Goal: Information Seeking & Learning: Find specific fact

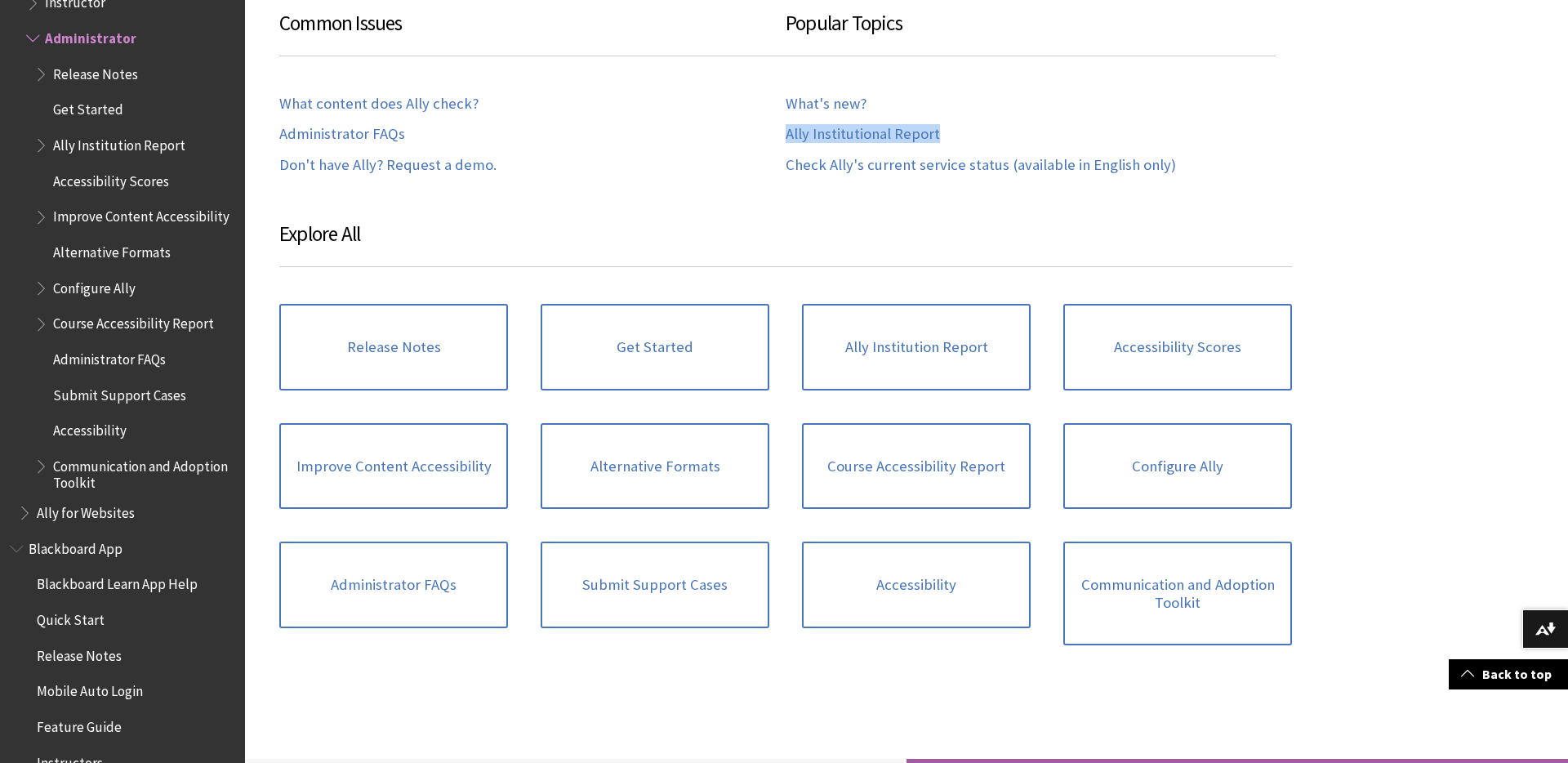
scroll to position [801, 0]
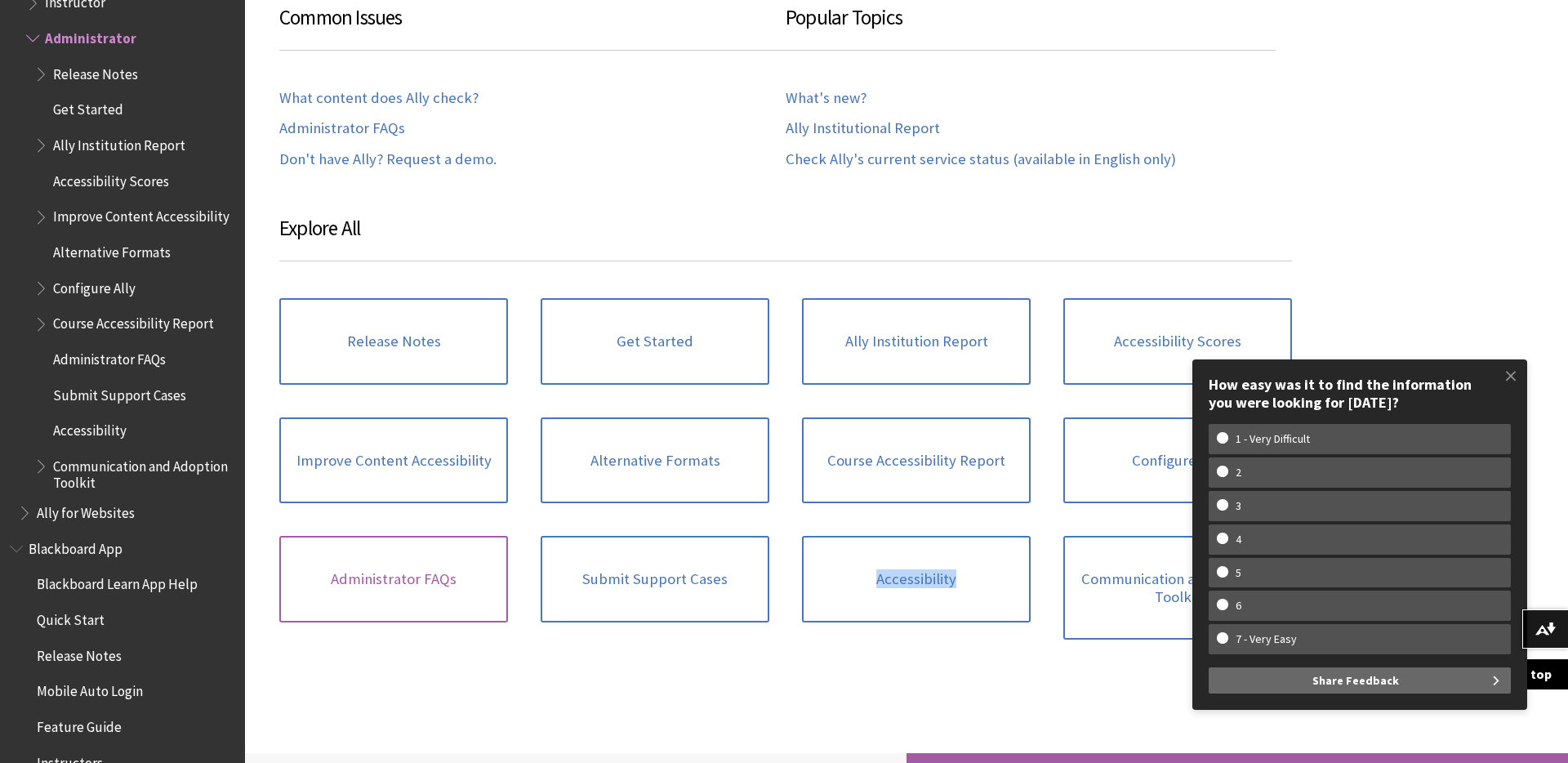
click at [403, 582] on link "Administrator FAQs" at bounding box center [393, 579] width 228 height 87
click at [1503, 375] on span at bounding box center [1511, 376] width 35 height 35
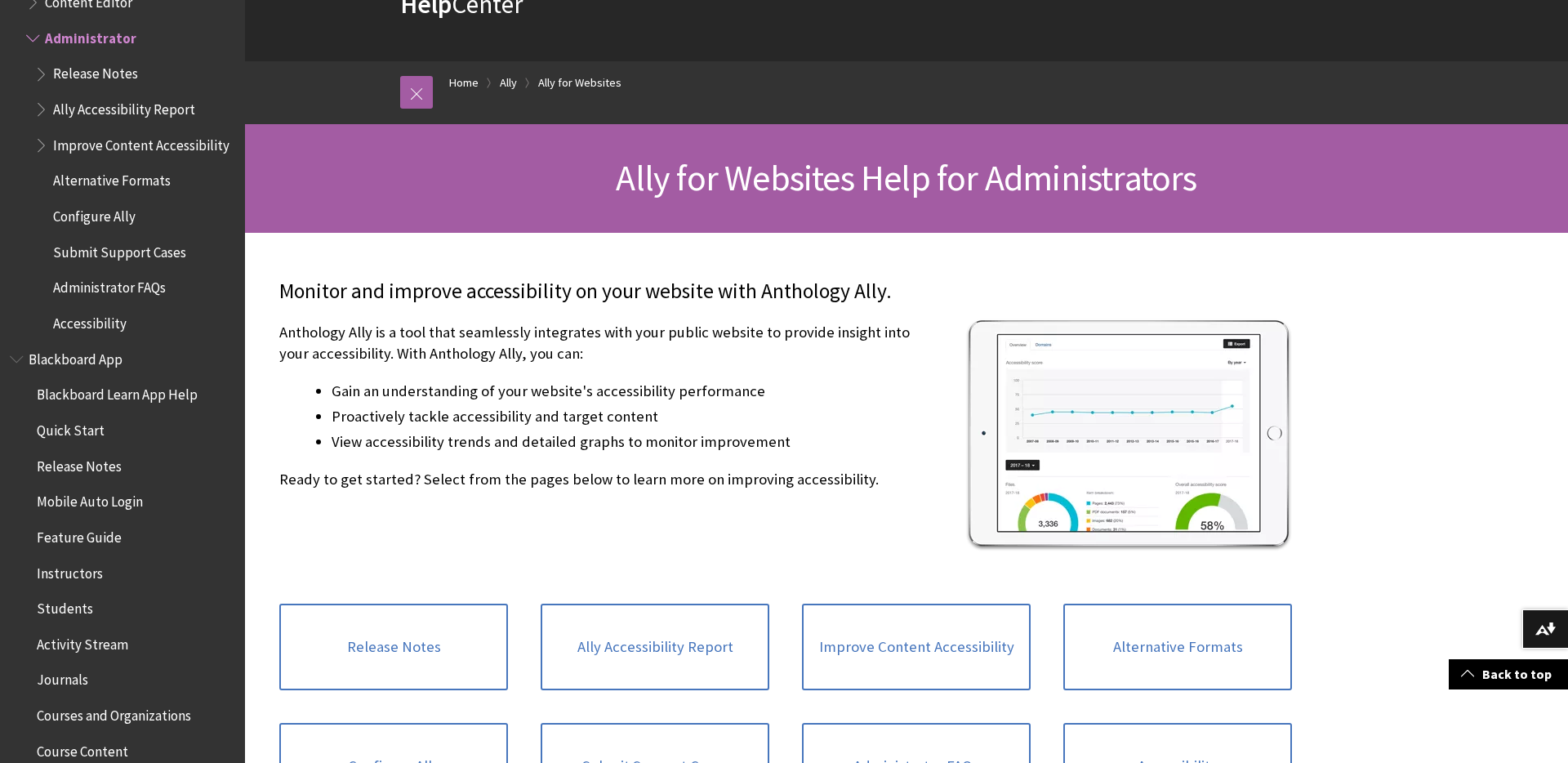
scroll to position [64, 0]
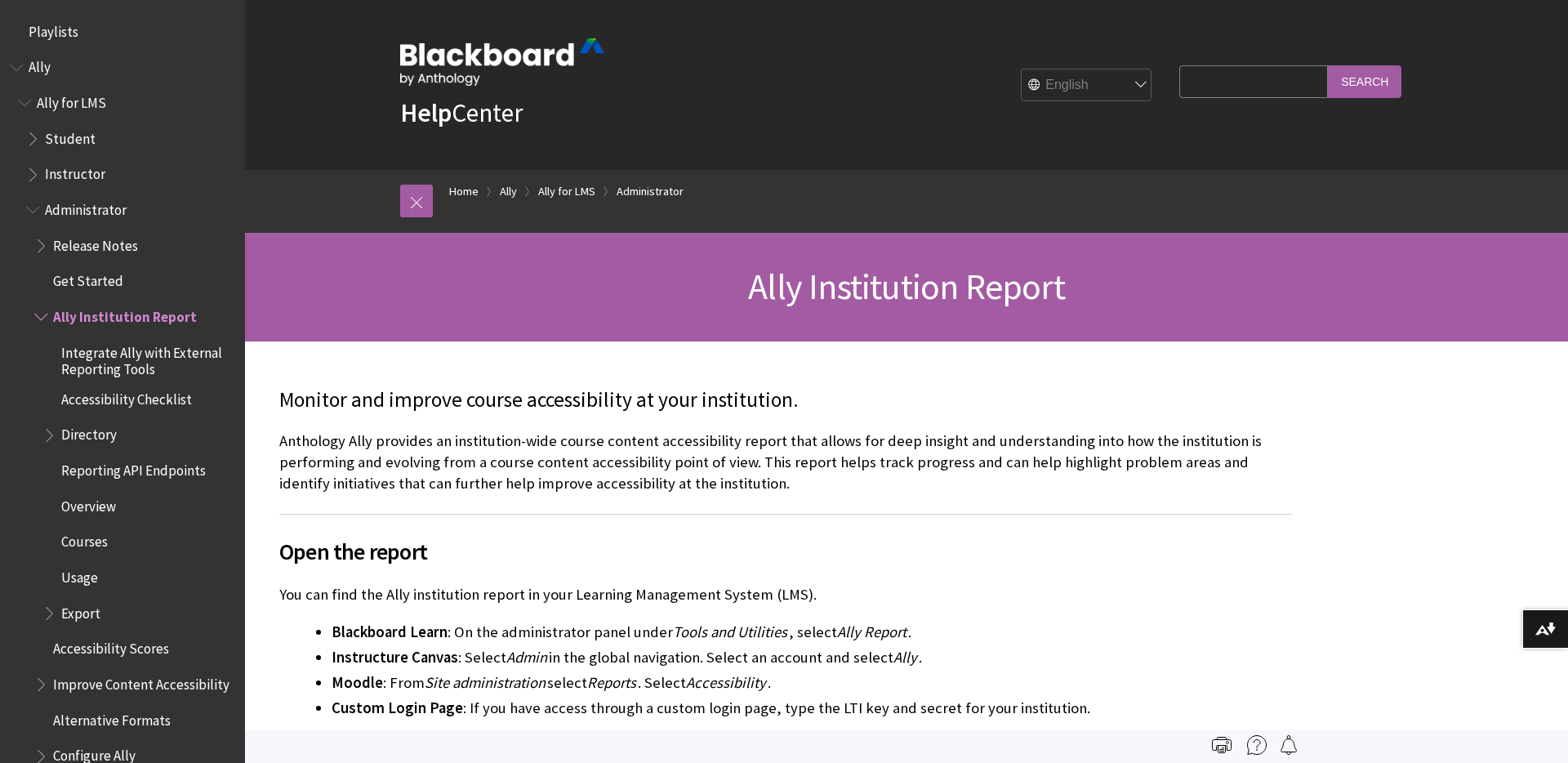
scroll to position [279, 0]
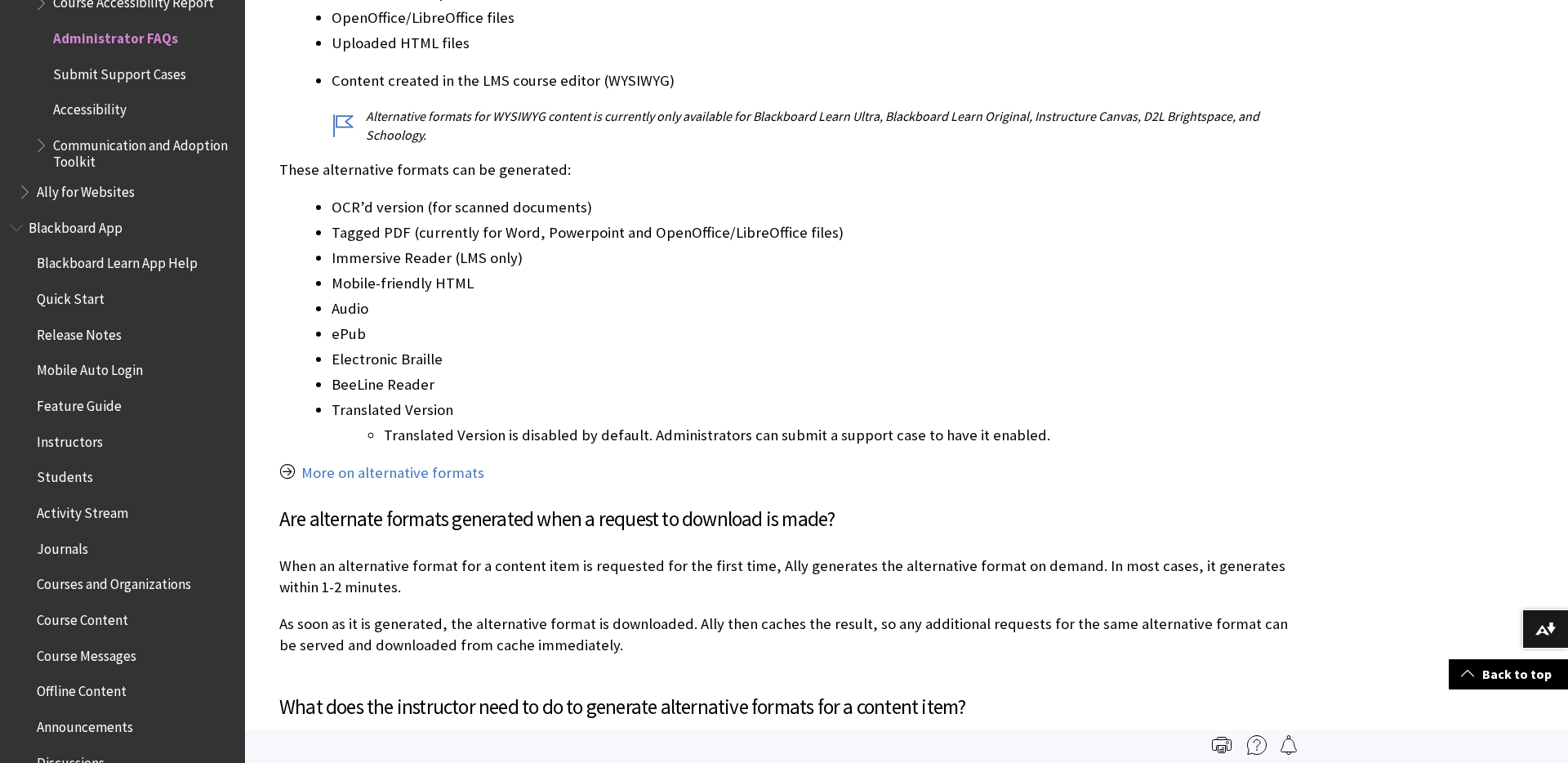
scroll to position [8001, 0]
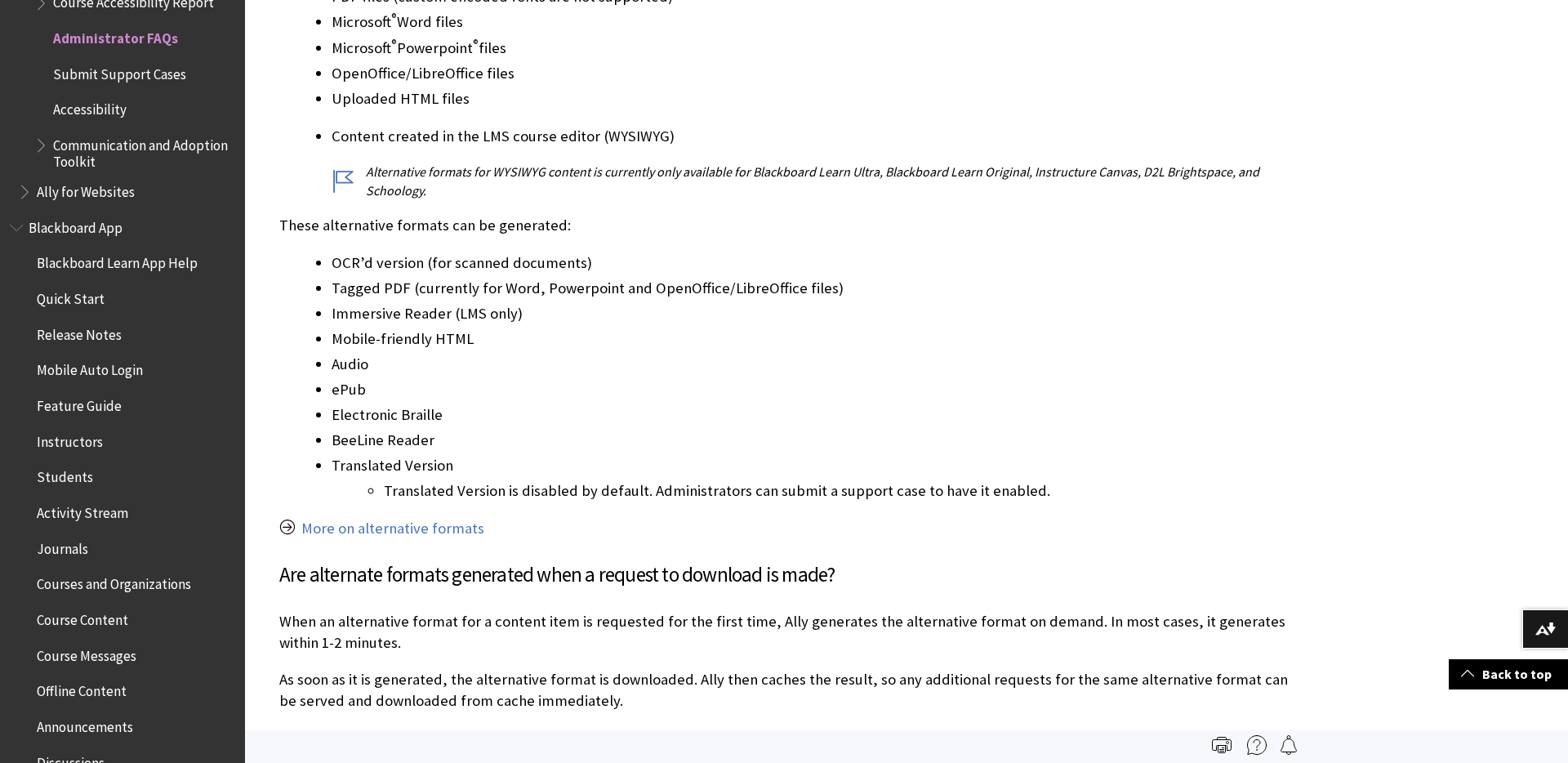
click at [1198, 277] on li "Tagged PDF (currently for Word, Powerpoint and OpenOffice/LibreOffice files)" at bounding box center [812, 289] width 961 height 23
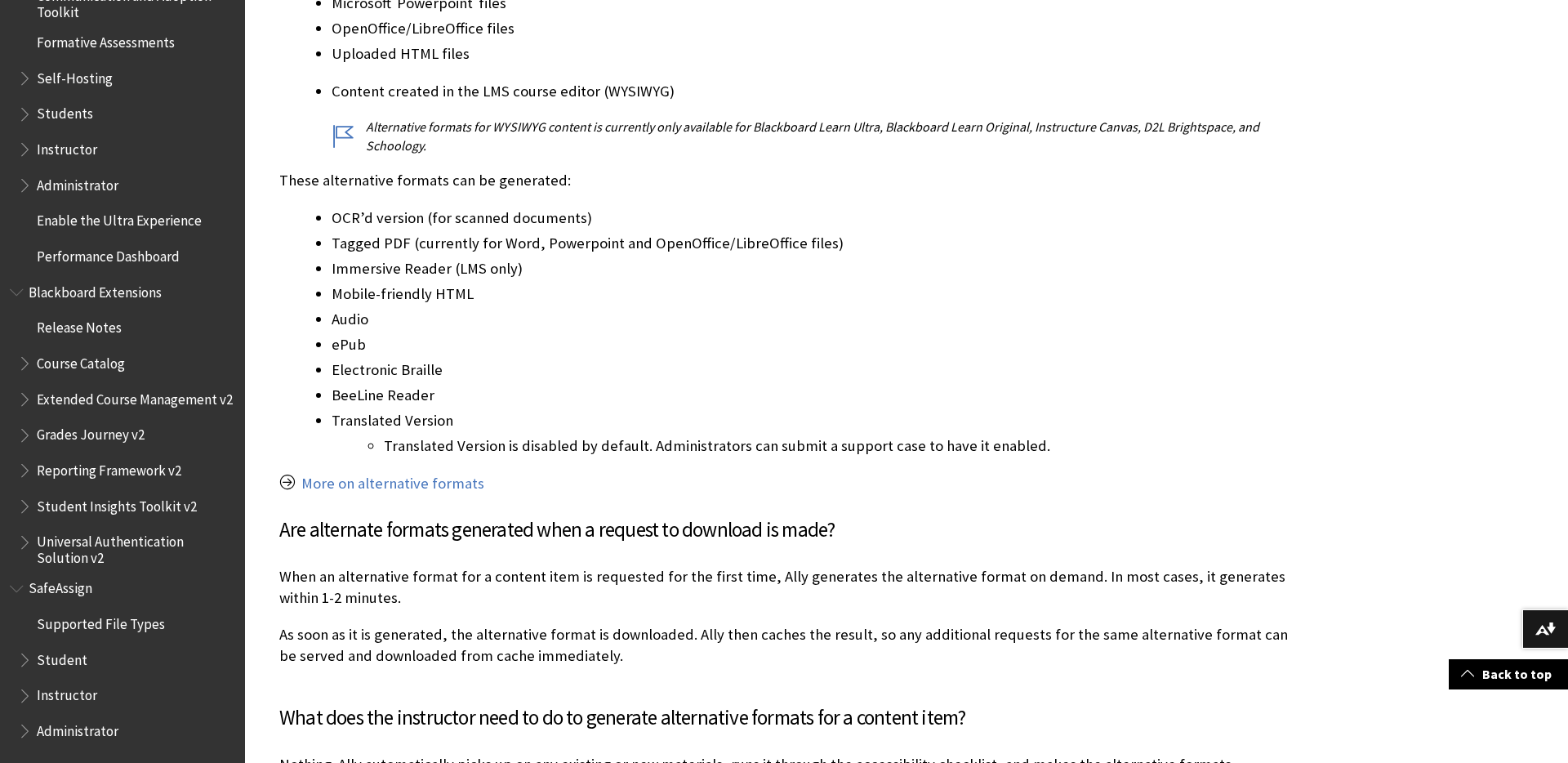
scroll to position [13264, 0]
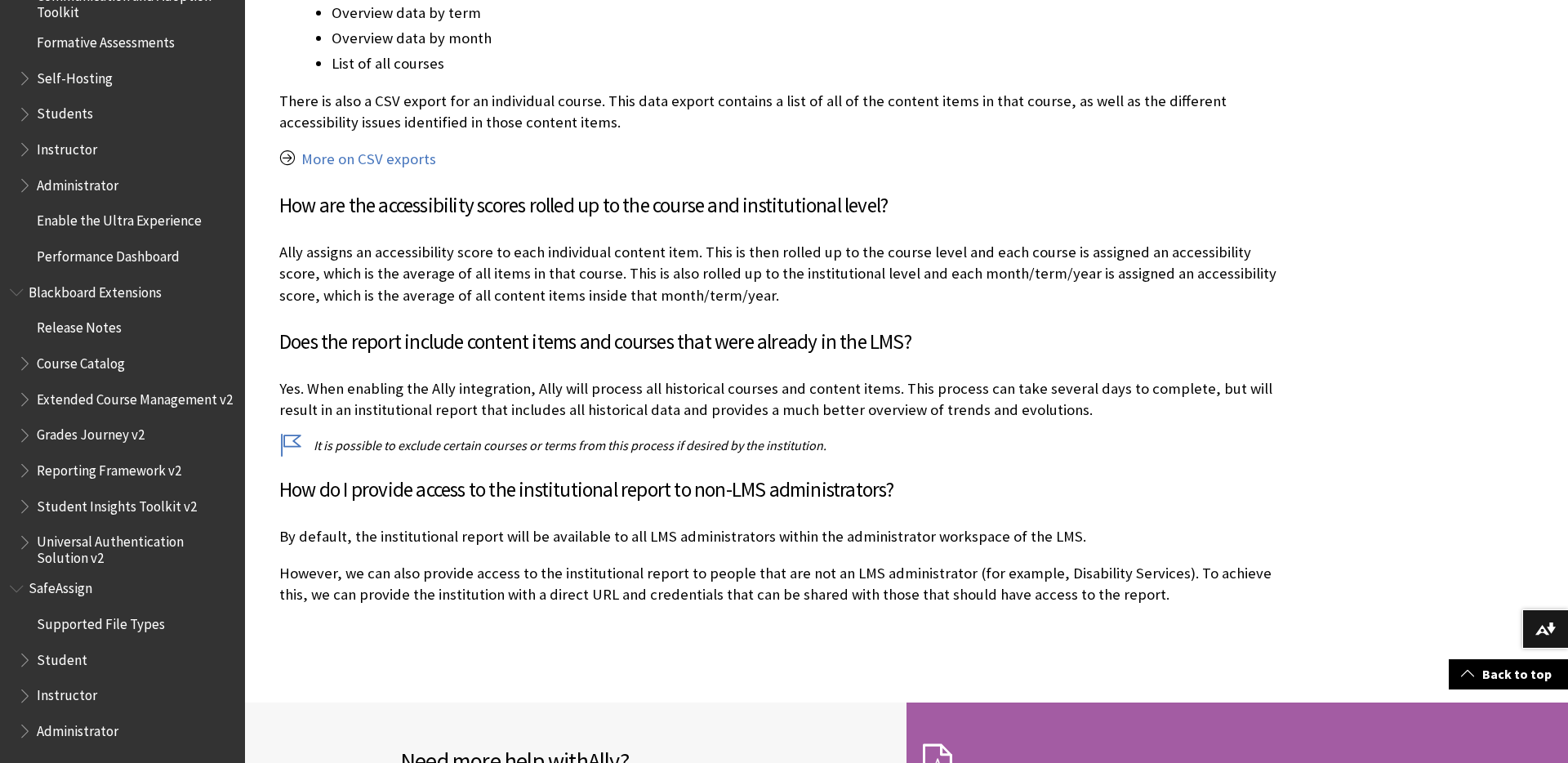
click at [413, 563] on p "However, we can also provide access to the institutional report to people that …" at bounding box center [786, 583] width 1013 height 42
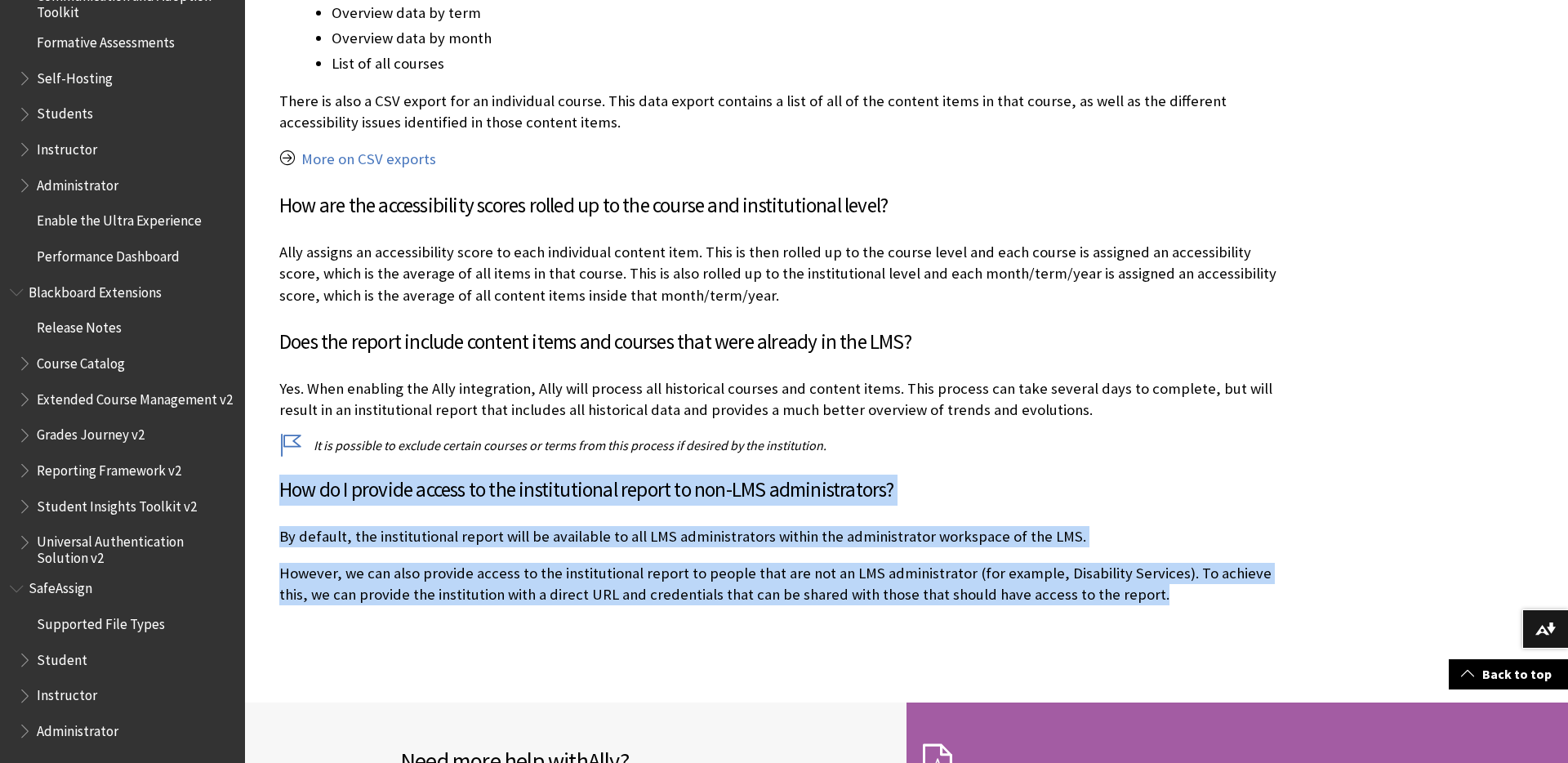
drag, startPoint x: 1154, startPoint y: 483, endPoint x: 281, endPoint y: 386, distance: 878.4
click at [281, 386] on div "Institutional Report How frequently is the institutional report generated? The …" at bounding box center [786, 152] width 1013 height 907
click at [475, 474] on h3 "How do I provide access to the institutional report to non-LMS administrators?" at bounding box center [786, 490] width 1013 height 31
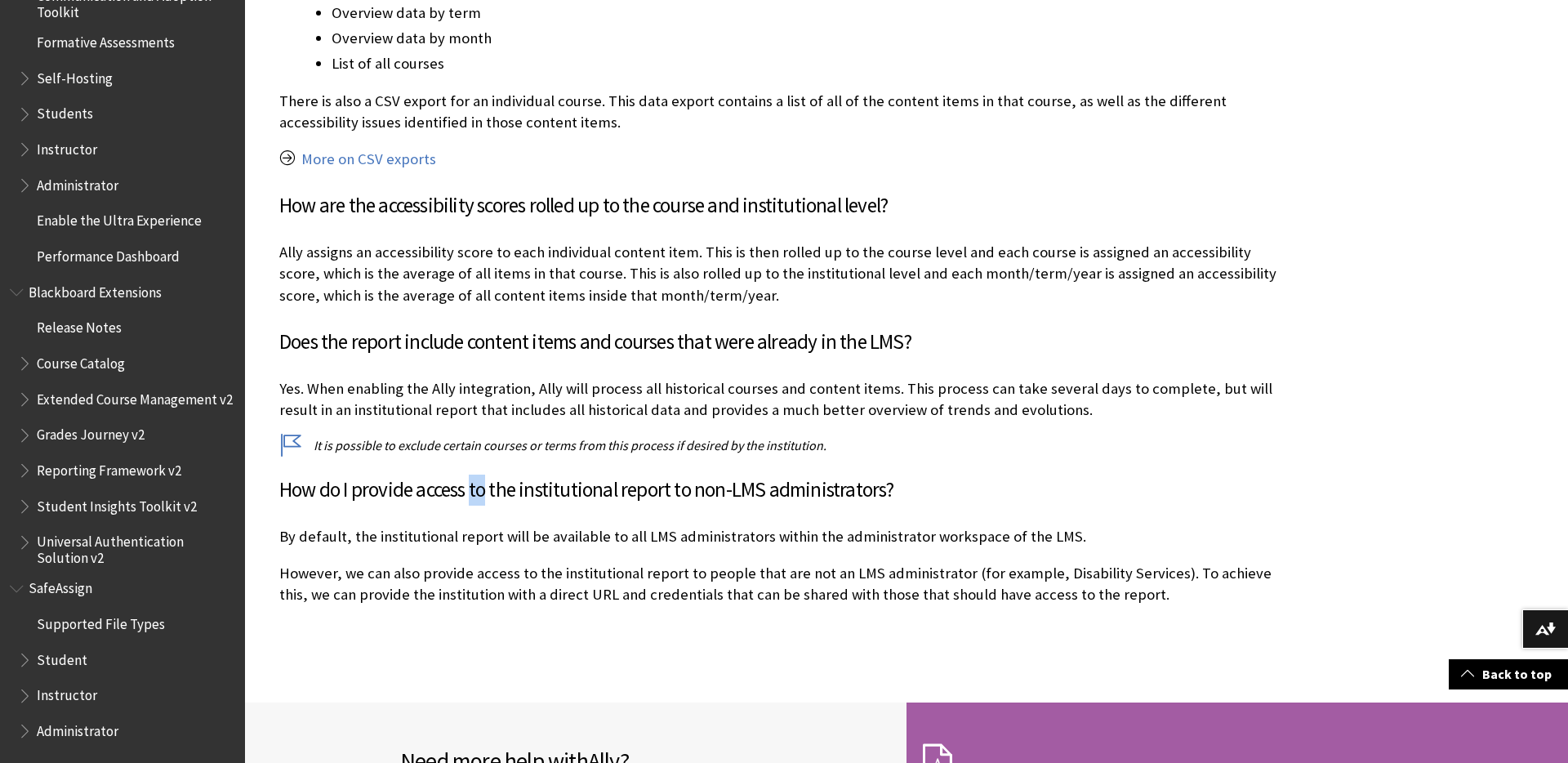
click at [475, 474] on h3 "How do I provide access to the institutional report to non-LMS administrators?" at bounding box center [786, 490] width 1013 height 31
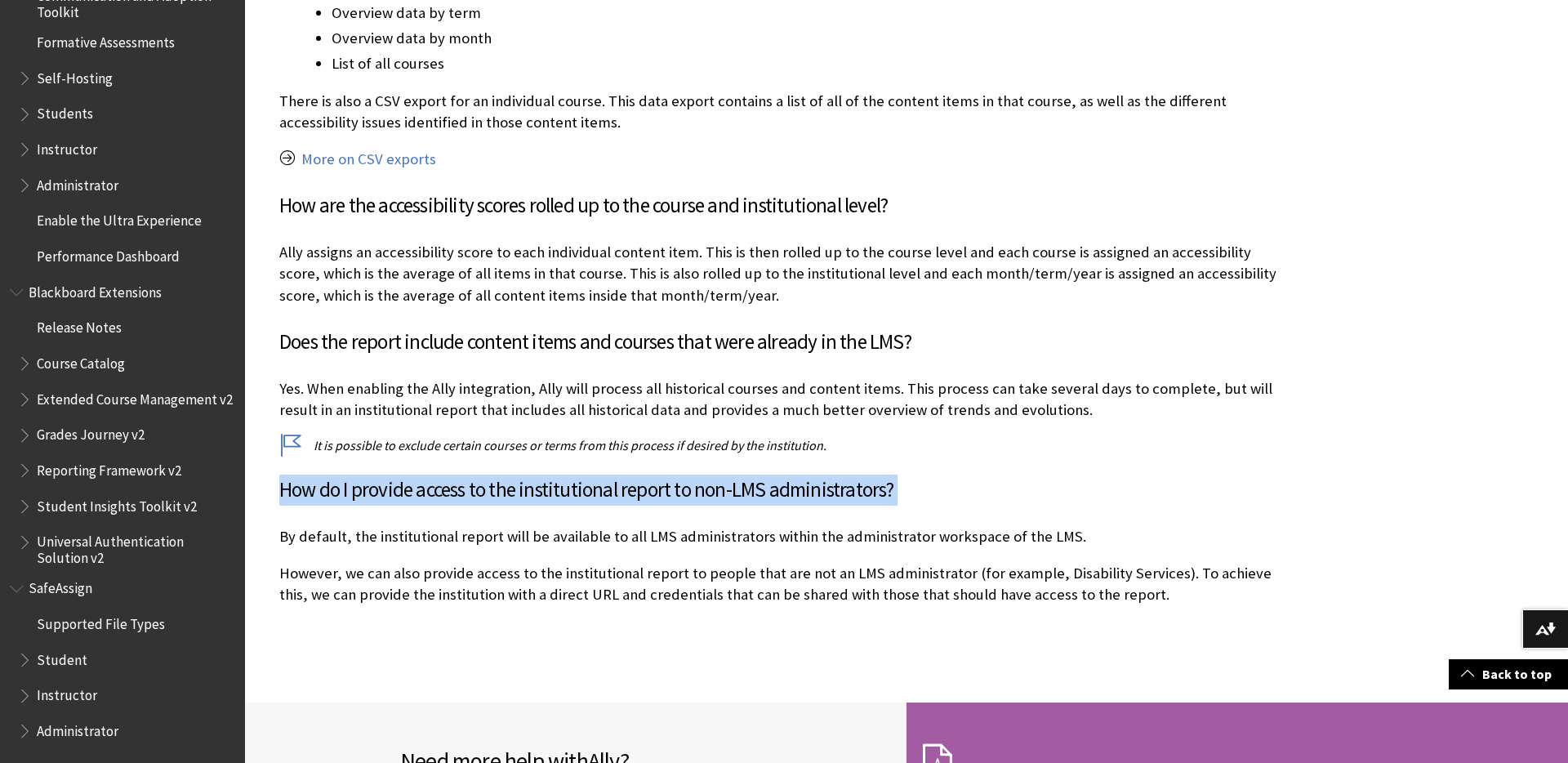
click at [475, 474] on h3 "How do I provide access to the institutional report to non-LMS administrators?" at bounding box center [786, 490] width 1013 height 31
